Goal: Information Seeking & Learning: Learn about a topic

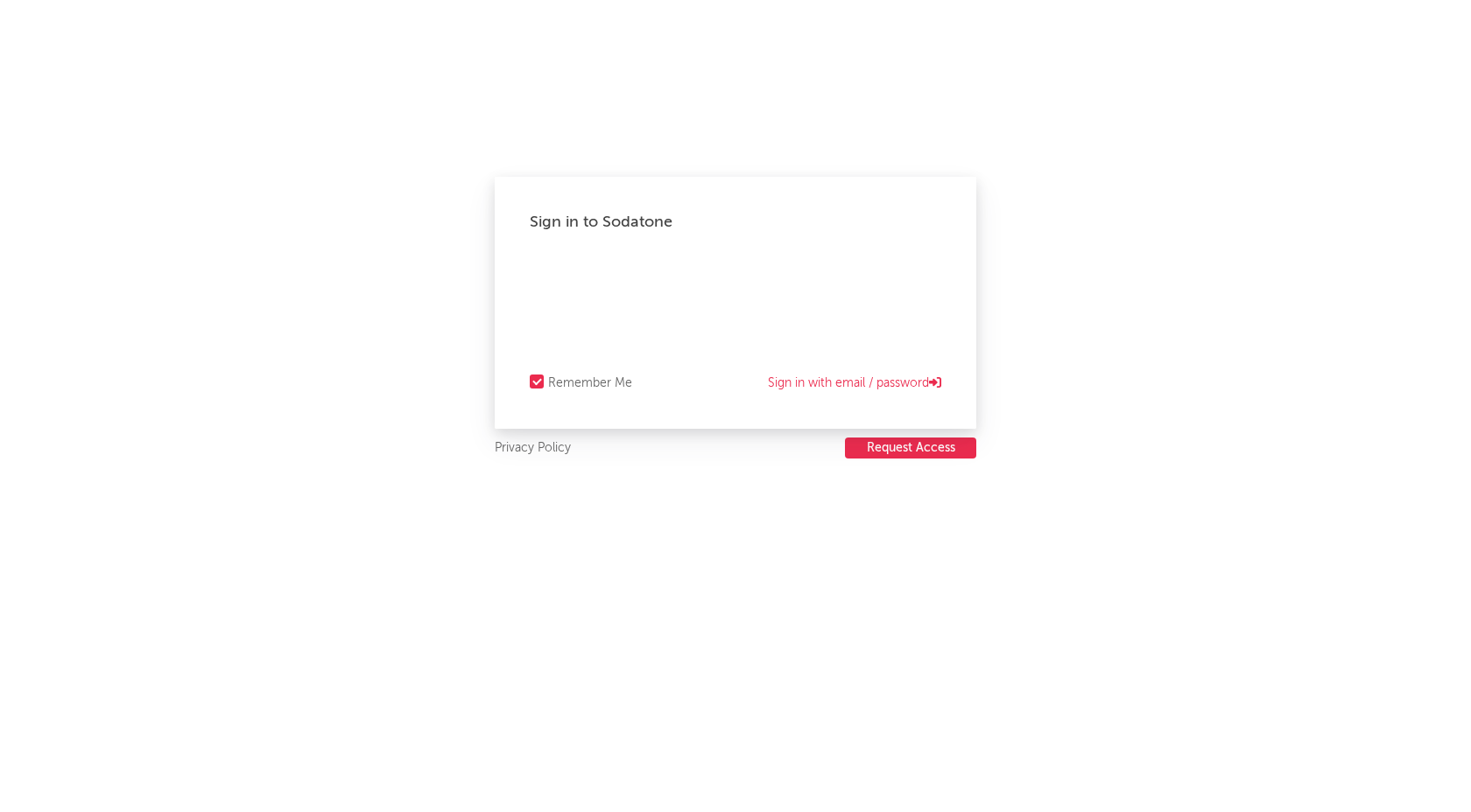
select select "recorded_music"
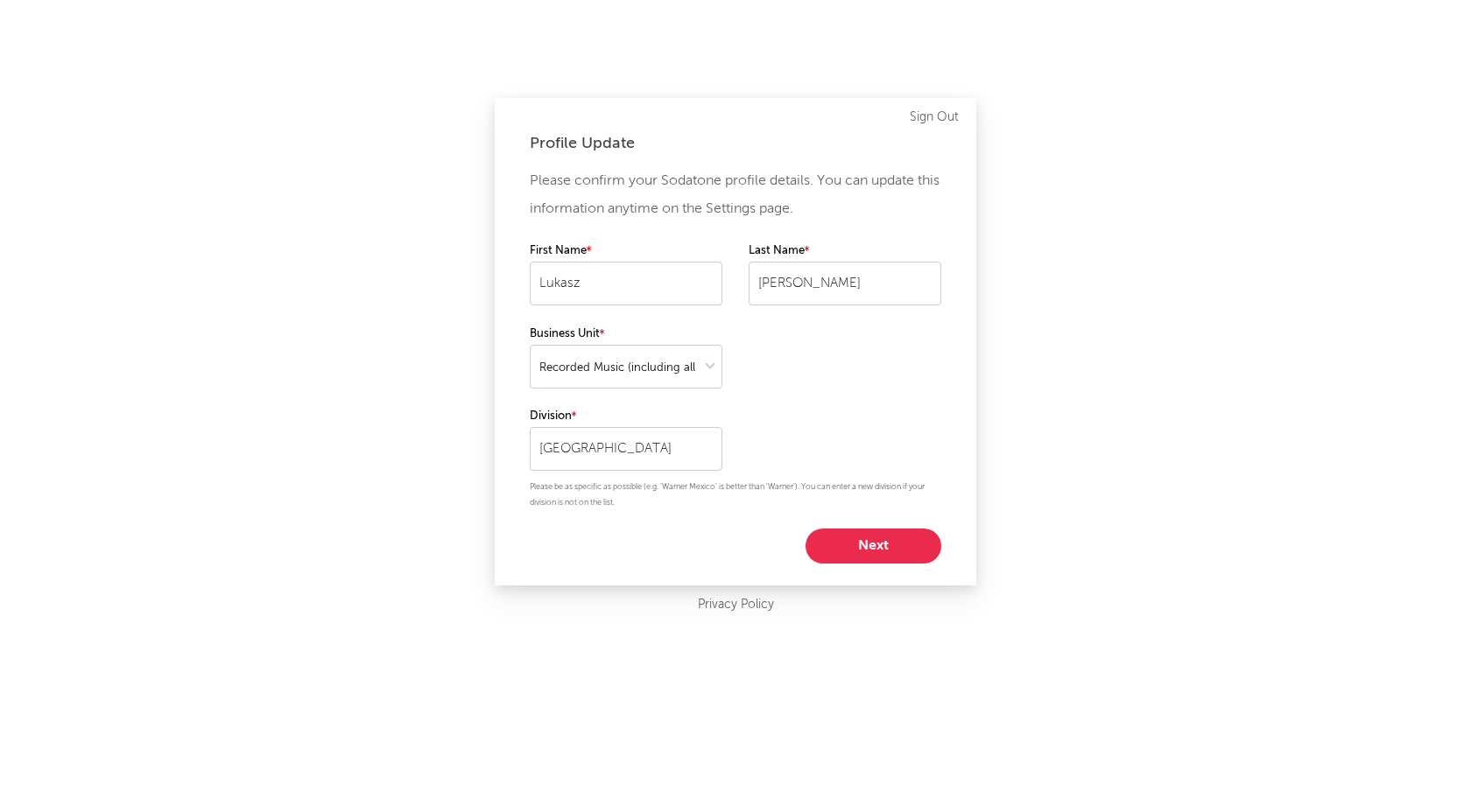
click at [850, 542] on button "Next" at bounding box center [873, 546] width 135 height 35
select select "manager"
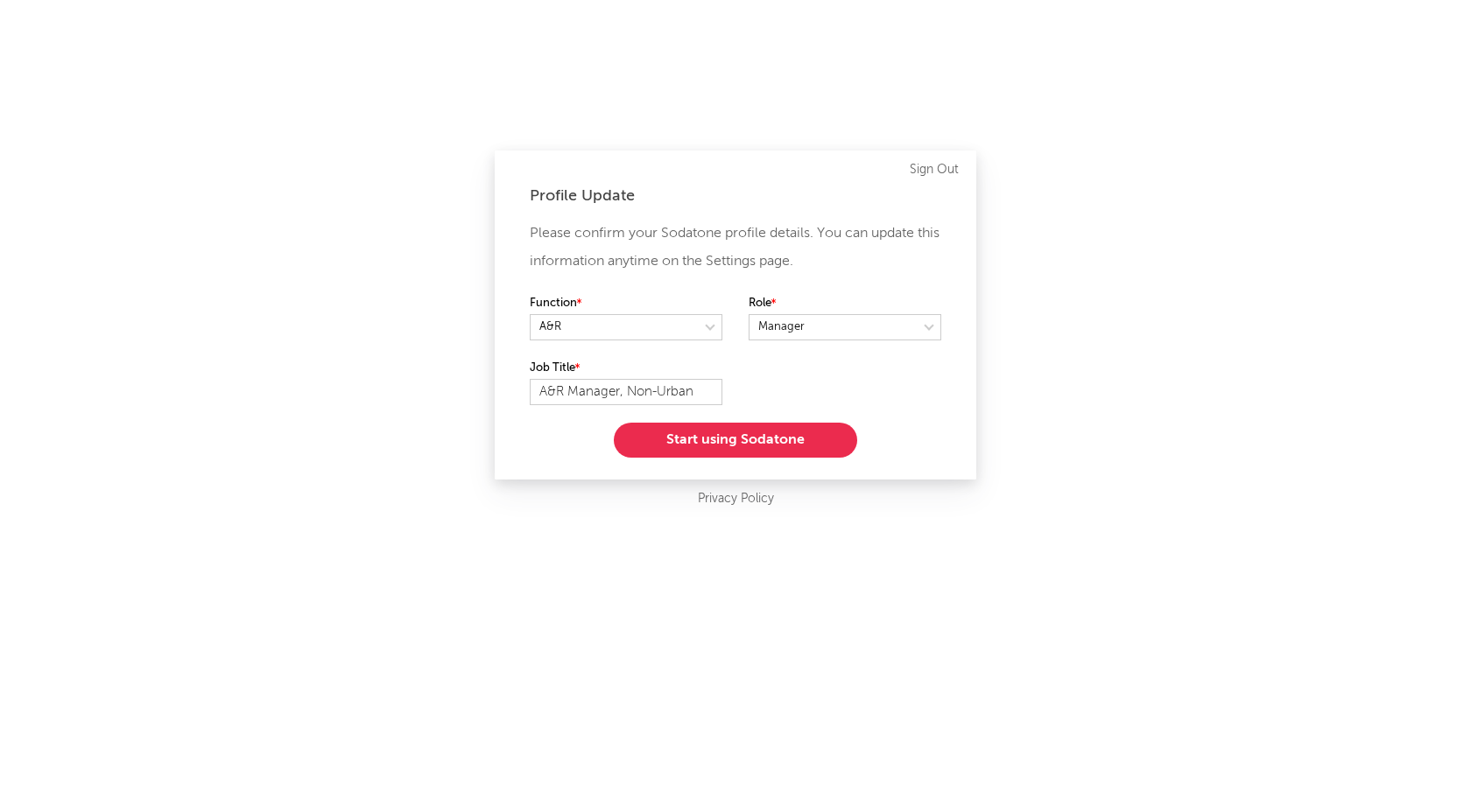
click at [696, 438] on button "Start using Sodatone" at bounding box center [735, 440] width 243 height 35
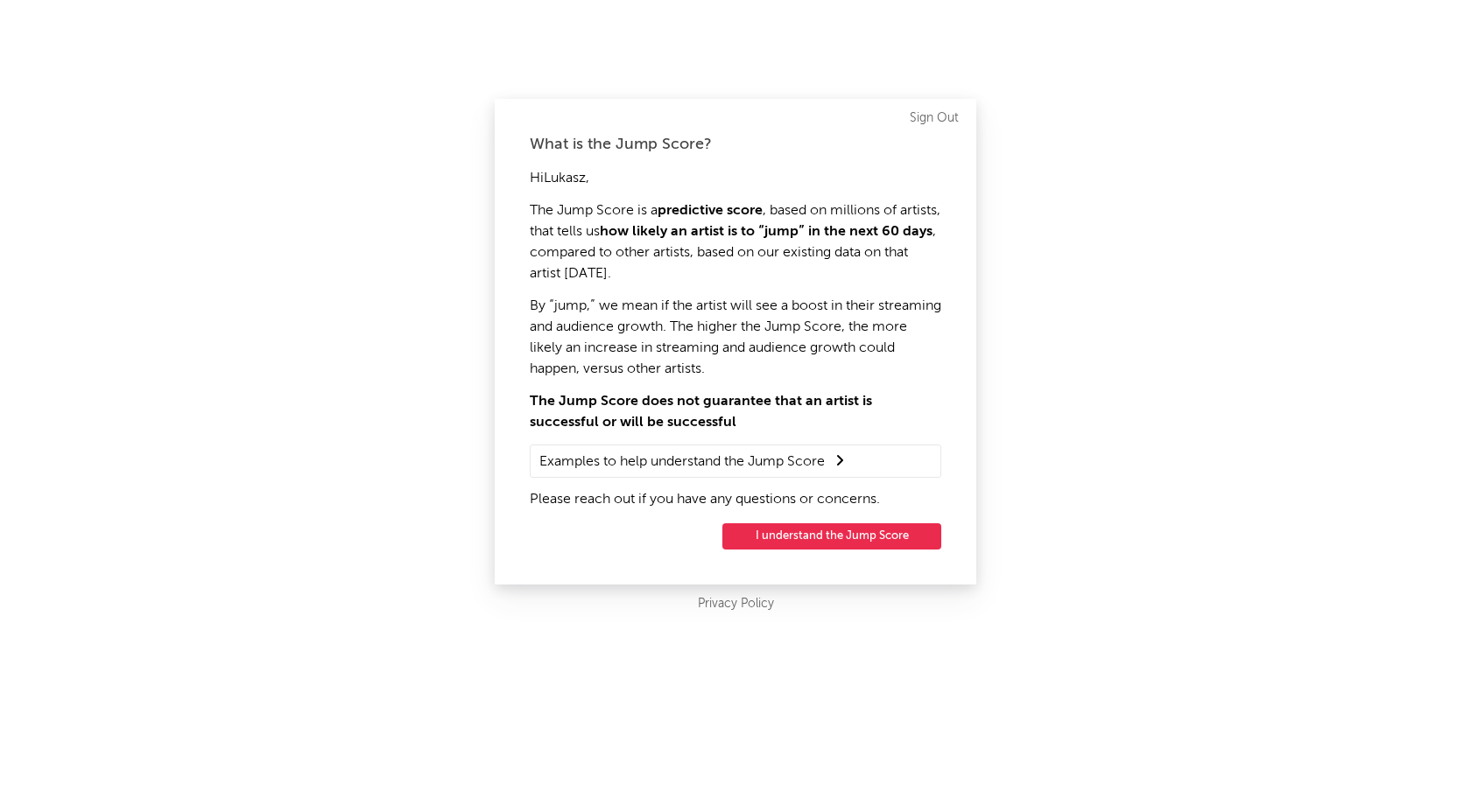
click at [789, 539] on button "I understand the Jump Score" at bounding box center [831, 537] width 219 height 26
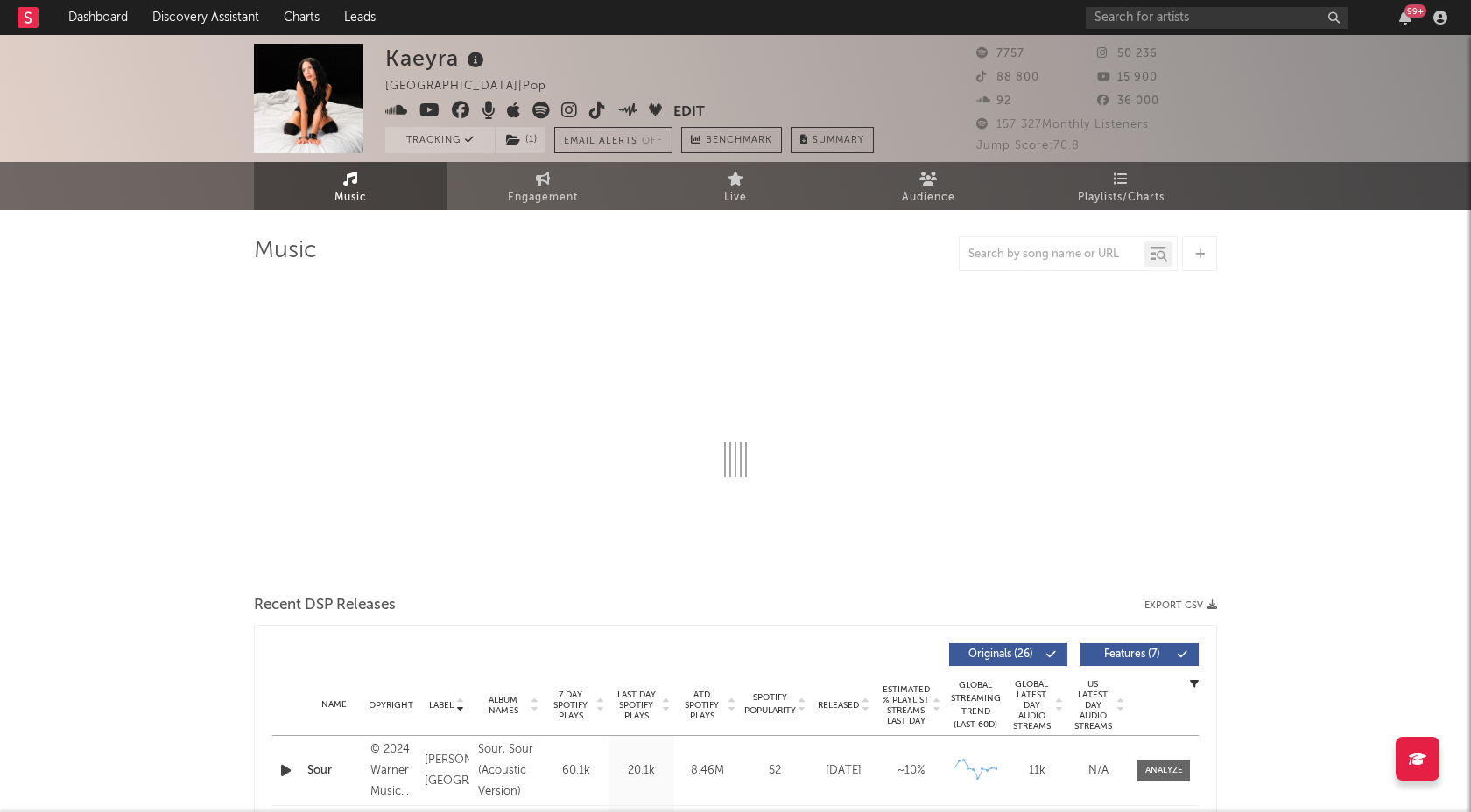
select select "6m"
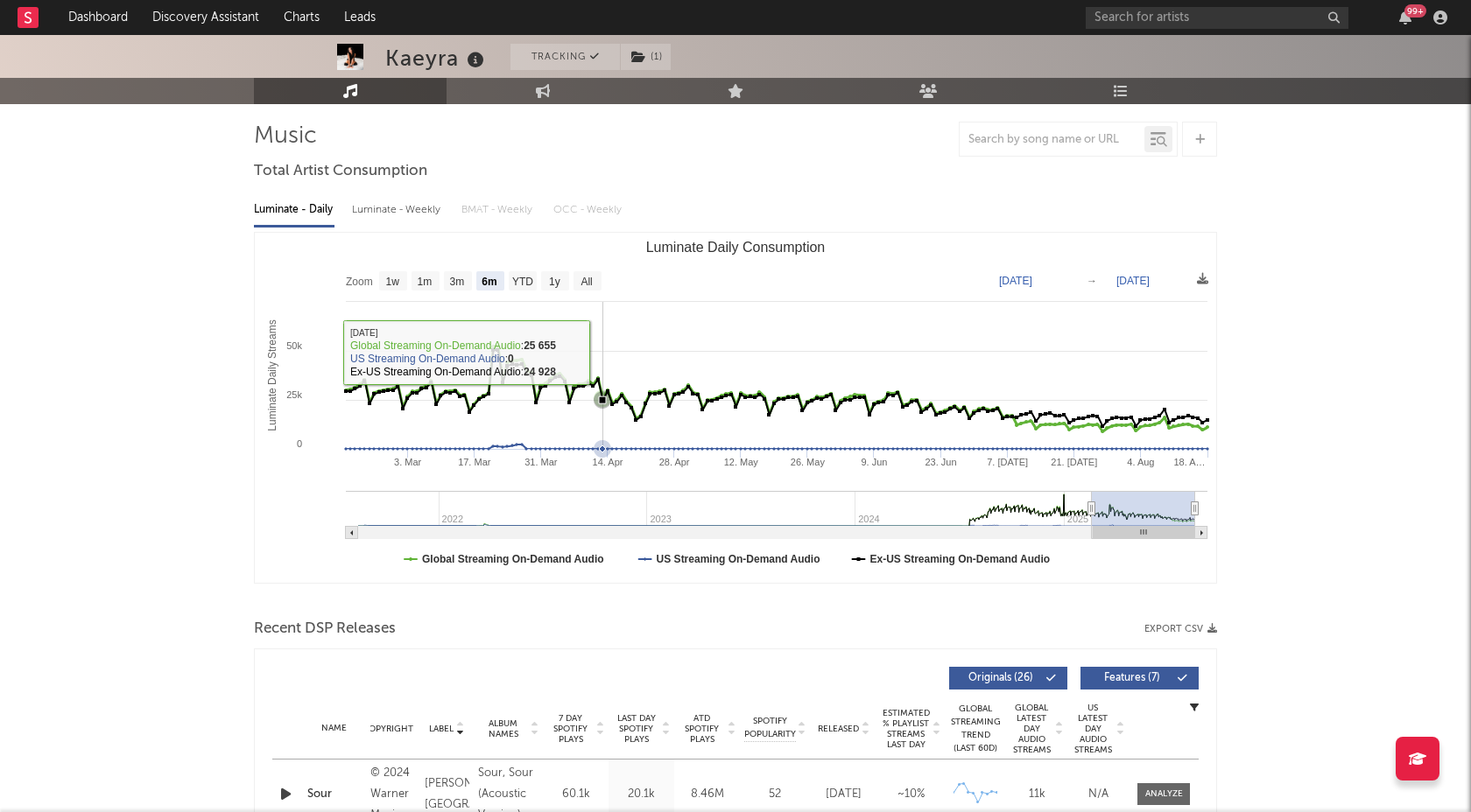
scroll to position [117, 0]
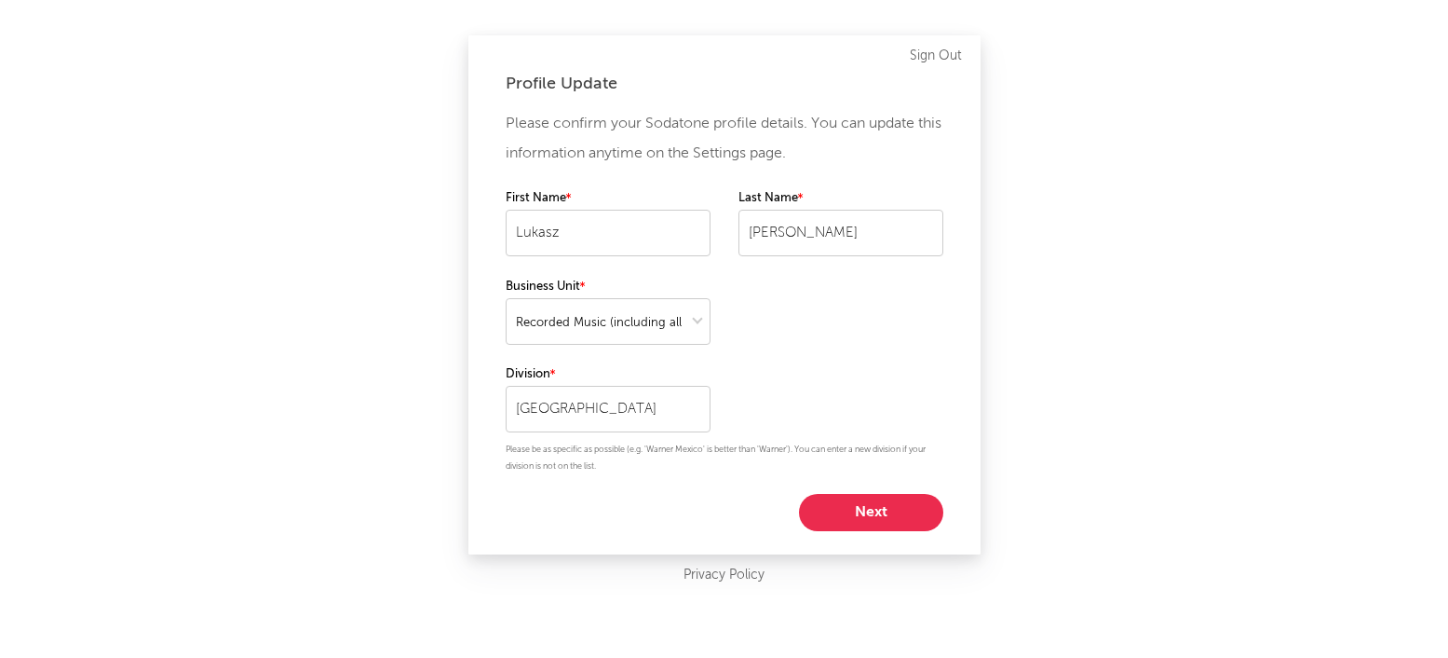
select select "recorded_music"
